Goal: Information Seeking & Learning: Check status

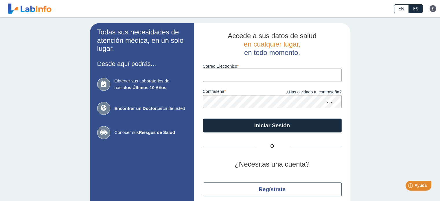
click at [231, 69] on input "Correo Electronico" at bounding box center [272, 75] width 139 height 13
type input "[EMAIL_ADDRESS][DOMAIN_NAME]"
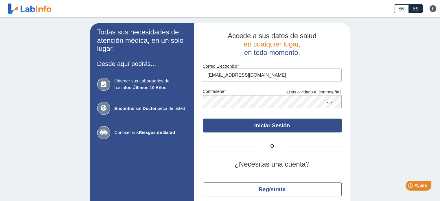
click at [267, 125] on button "Iniciar Sesión" at bounding box center [272, 126] width 139 height 14
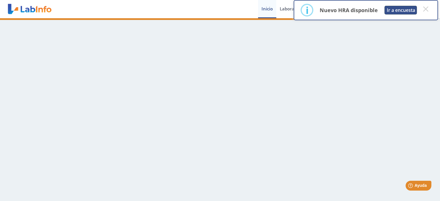
click at [397, 6] on button "Ir a encuesta" at bounding box center [400, 10] width 32 height 9
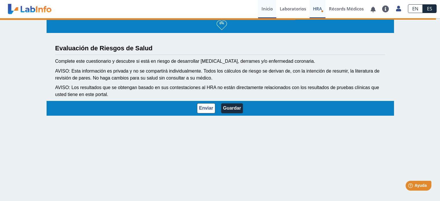
click at [268, 10] on link "Inicio" at bounding box center [267, 9] width 18 height 18
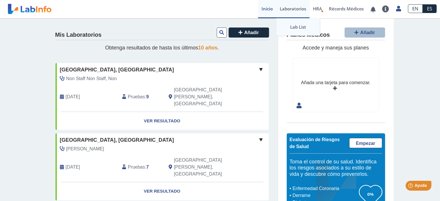
click at [292, 27] on link "Lab List" at bounding box center [297, 26] width 43 height 17
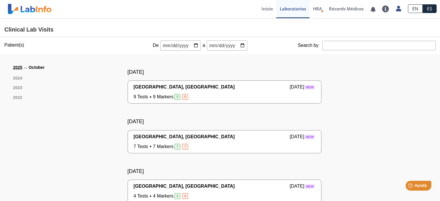
click at [20, 68] on li "[DATE]" at bounding box center [33, 67] width 40 height 7
click at [14, 67] on link "2025" at bounding box center [17, 67] width 9 height 7
click at [265, 10] on link "Inicio" at bounding box center [267, 9] width 18 height 18
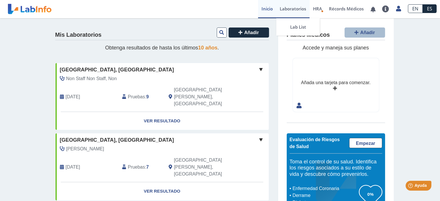
click at [296, 7] on link "Laboratorios" at bounding box center [292, 9] width 33 height 18
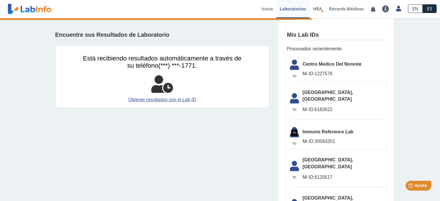
click at [288, 65] on icon at bounding box center [294, 67] width 16 height 14
drag, startPoint x: 22, startPoint y: 118, endPoint x: 25, endPoint y: 120, distance: 4.1
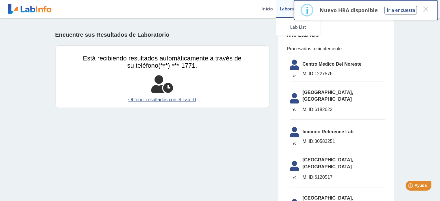
click at [282, 8] on link "Laboratorios" at bounding box center [292, 9] width 33 height 18
click at [294, 24] on link "Lab List" at bounding box center [297, 26] width 43 height 17
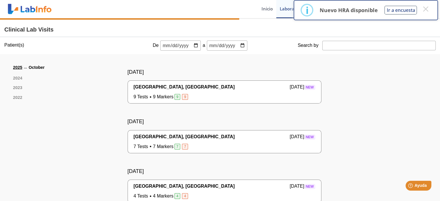
click at [165, 46] on input "date" at bounding box center [180, 45] width 40 height 10
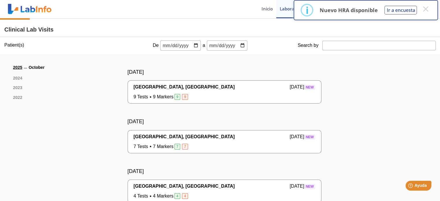
type input "[PHONE_NUMBER]"
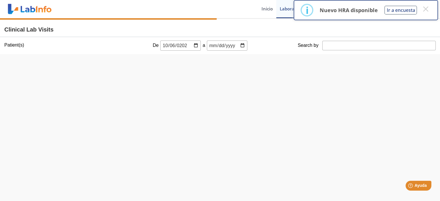
type input "[DATE]"
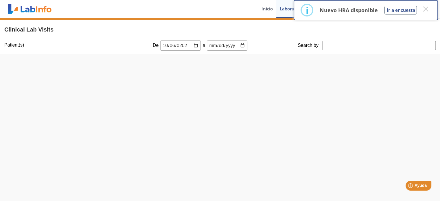
click at [209, 42] on input "date" at bounding box center [227, 45] width 40 height 10
type input "[DATE]"
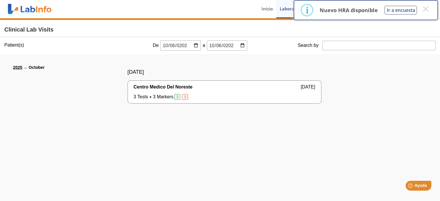
click at [164, 86] on span "Centro Medico Del Noreste" at bounding box center [163, 87] width 59 height 7
click at [149, 86] on span "Centro Medico Del Noreste" at bounding box center [163, 87] width 59 height 7
click at [145, 96] on span "3 Tests 3 Markers 3 3" at bounding box center [162, 96] width 56 height 7
click at [425, 8] on button "×" at bounding box center [425, 9] width 10 height 10
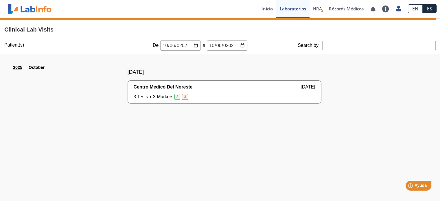
click at [145, 87] on span "Centro Medico Del Noreste" at bounding box center [163, 87] width 59 height 7
click at [300, 85] on span "[DATE]" at bounding box center [307, 87] width 14 height 7
click at [174, 95] on span "3" at bounding box center [177, 97] width 6 height 6
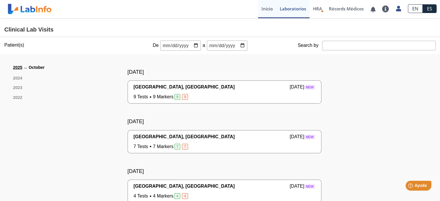
click at [258, 10] on link "Inicio" at bounding box center [267, 9] width 18 height 18
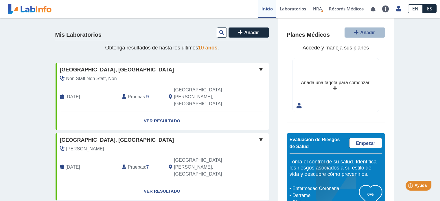
click at [39, 9] on link at bounding box center [30, 9] width 48 height 14
click at [291, 7] on link "Laboratorios" at bounding box center [292, 9] width 33 height 18
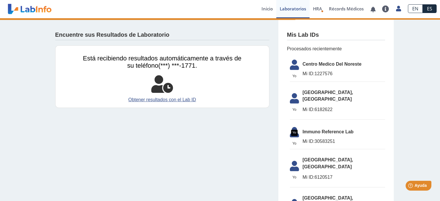
click at [294, 67] on icon at bounding box center [294, 67] width 16 height 14
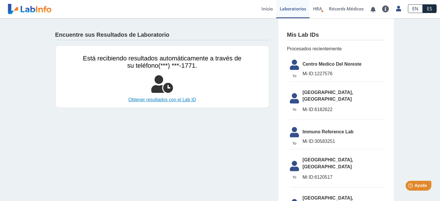
click at [160, 98] on link "Obtener resultados con el Lab ID" at bounding box center [162, 99] width 158 height 7
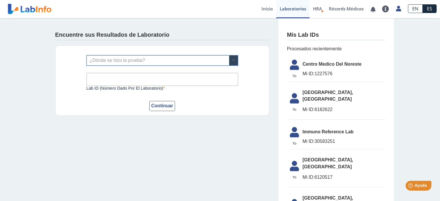
click at [232, 60] on span at bounding box center [233, 61] width 9 height 10
type input "centr"
click at [136, 70] on div "Centro Medico Del Noreste" at bounding box center [159, 70] width 151 height 10
click at [118, 78] on input "Lab ID (número dado por el laboratorio)" at bounding box center [161, 79] width 151 height 13
type input "1227576"
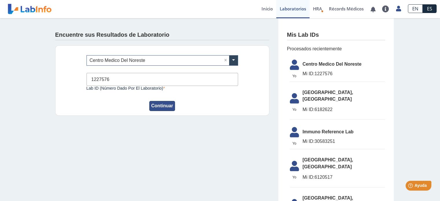
click at [161, 108] on button "Continuar" at bounding box center [162, 106] width 26 height 10
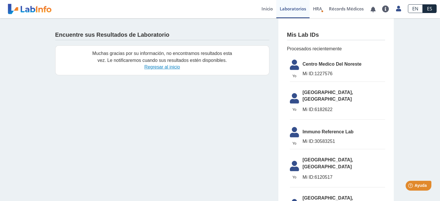
click at [159, 64] on link "Regresar al inicio" at bounding box center [162, 66] width 36 height 5
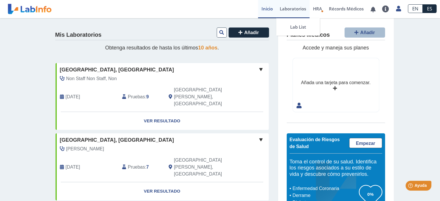
click at [295, 7] on link "Laboratorios" at bounding box center [292, 9] width 33 height 18
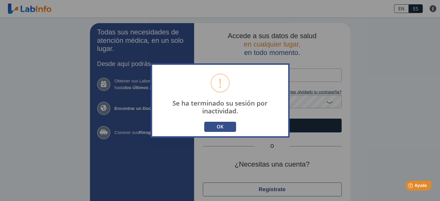
click at [214, 125] on button "OK" at bounding box center [220, 127] width 32 height 10
